Goal: Information Seeking & Learning: Learn about a topic

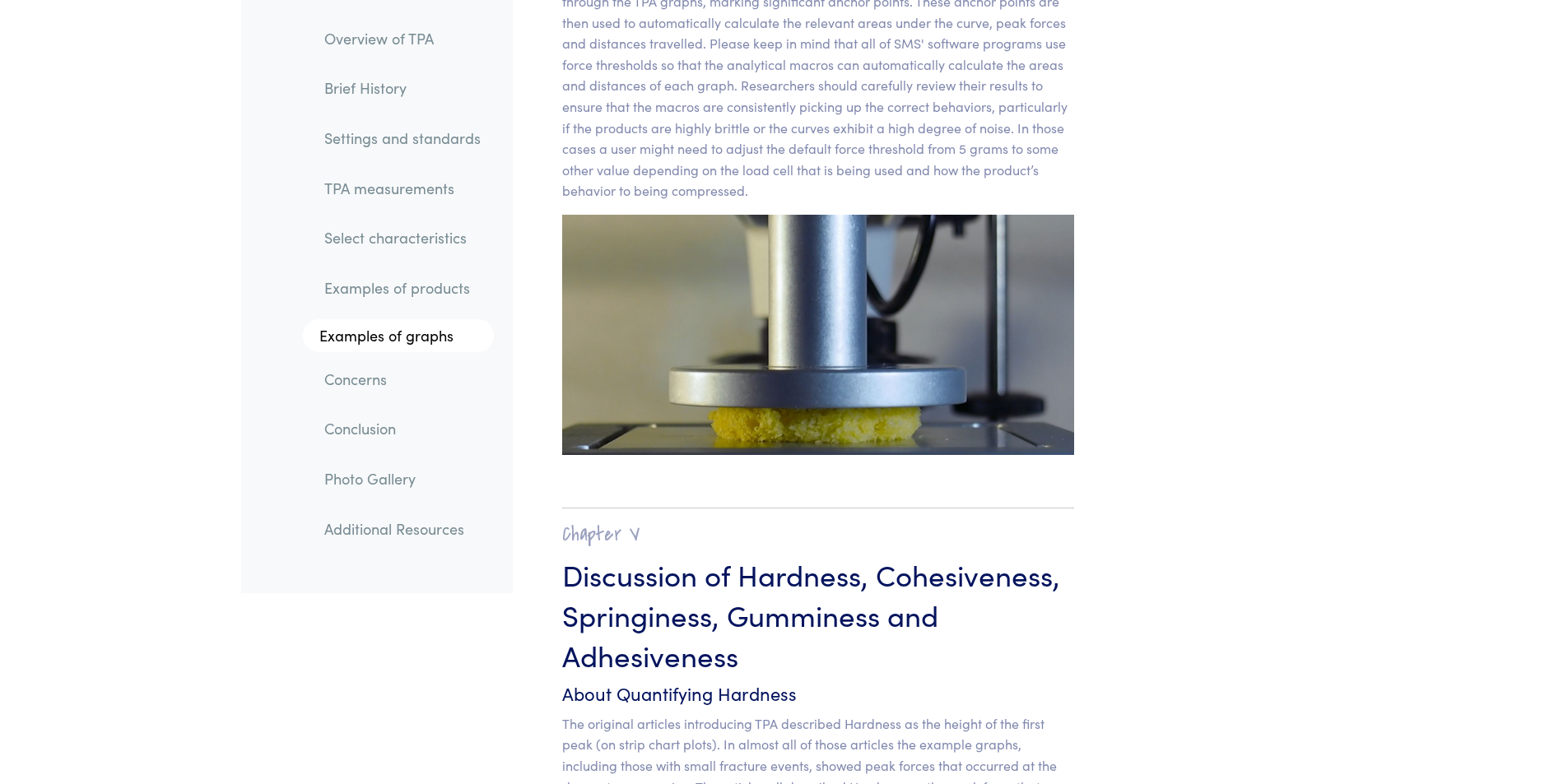
scroll to position [12378, 0]
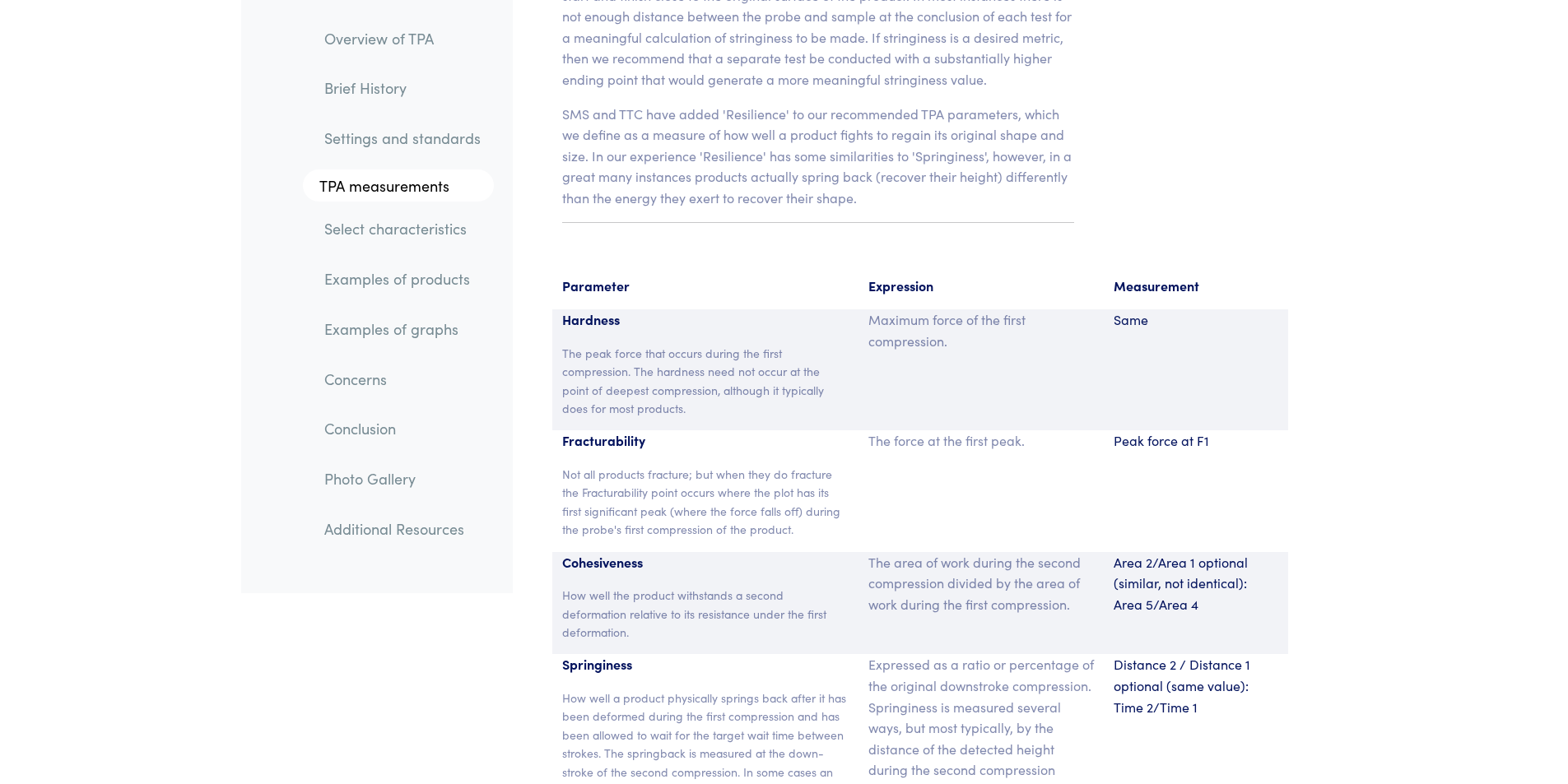
scroll to position [10577, 0]
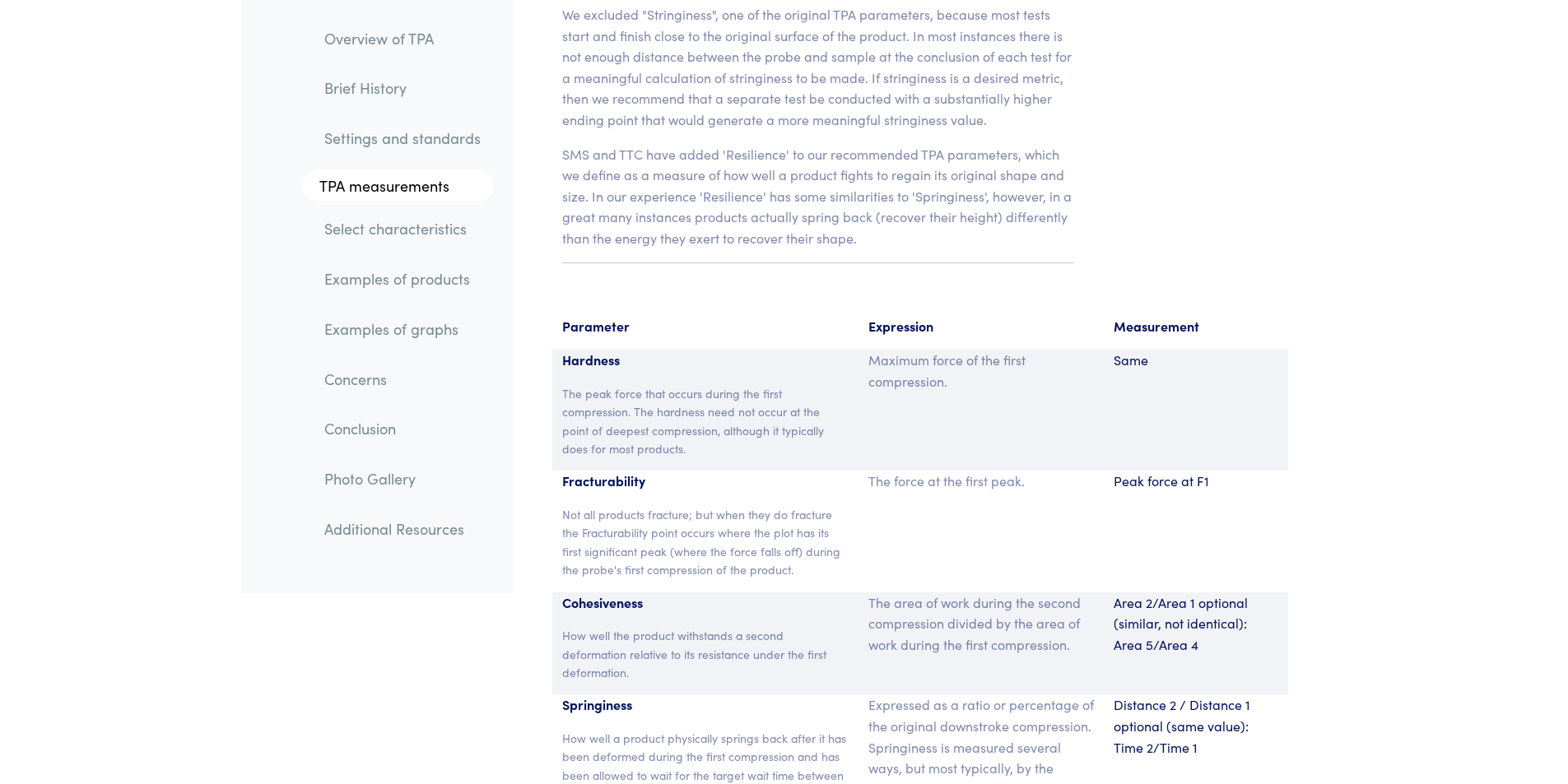
drag, startPoint x: 1294, startPoint y: 158, endPoint x: 1436, endPoint y: 217, distance: 153.8
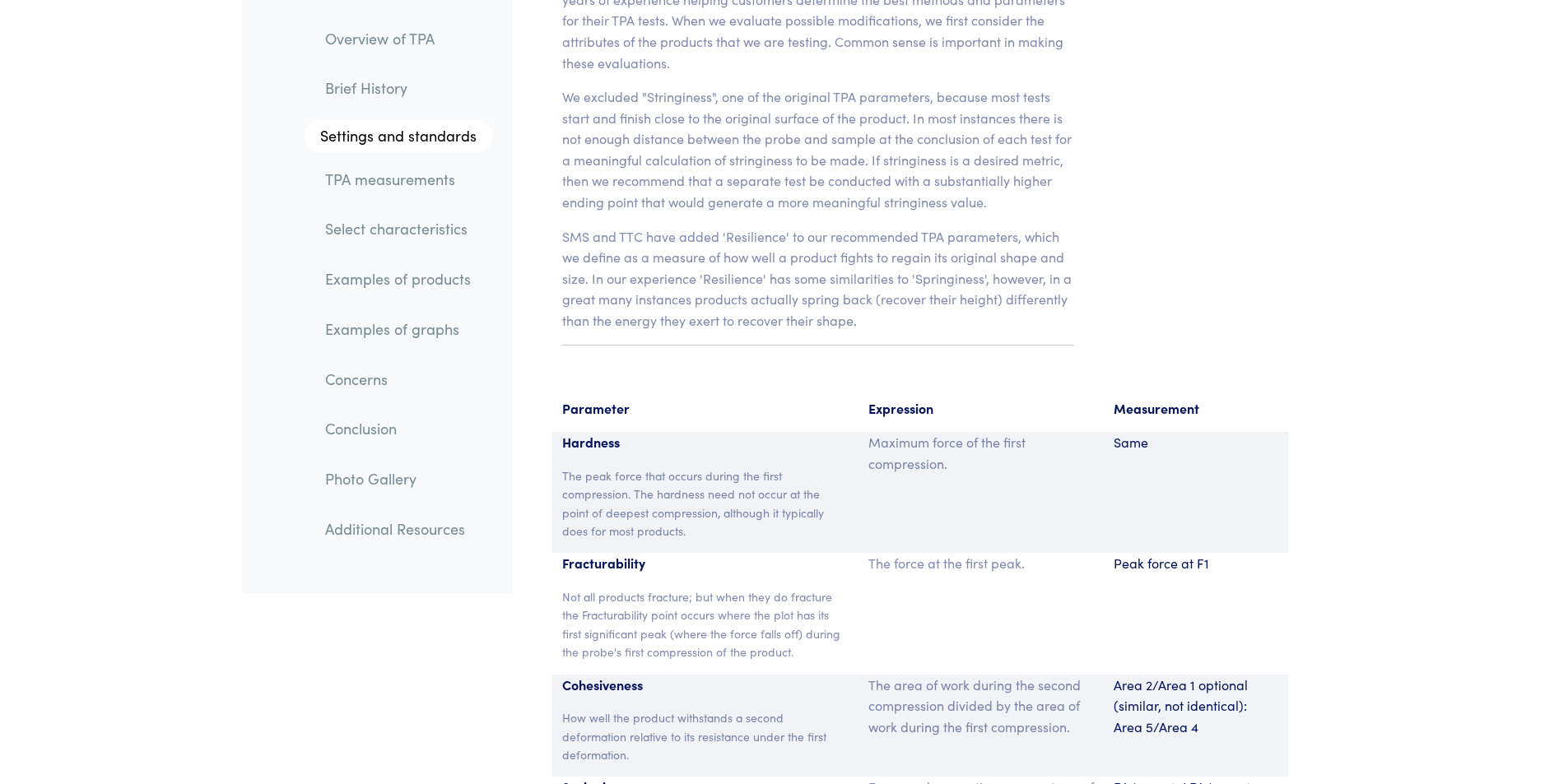
scroll to position [0, 0]
